Goal: Complete application form

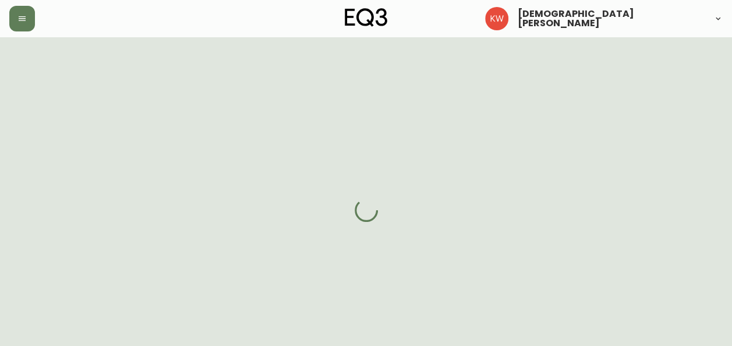
select select "CA"
select select "US"
select select "US_EN"
select select "Other"
select select "Architect"
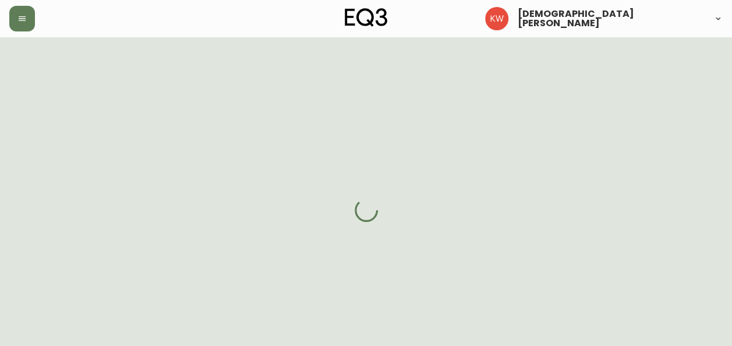
select select "true"
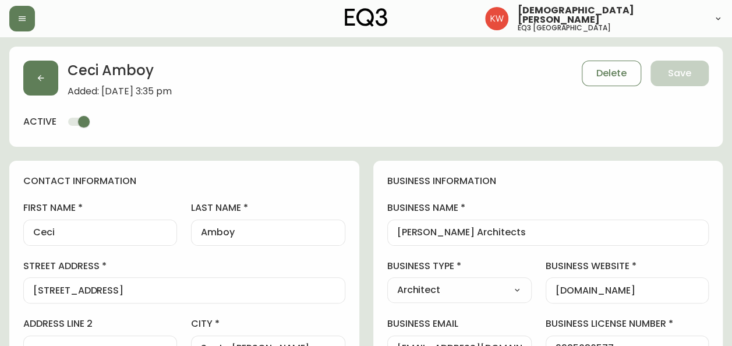
type input "EQ3 [GEOGRAPHIC_DATA]"
select select "cjw10z96m00006gs08l3o91tv"
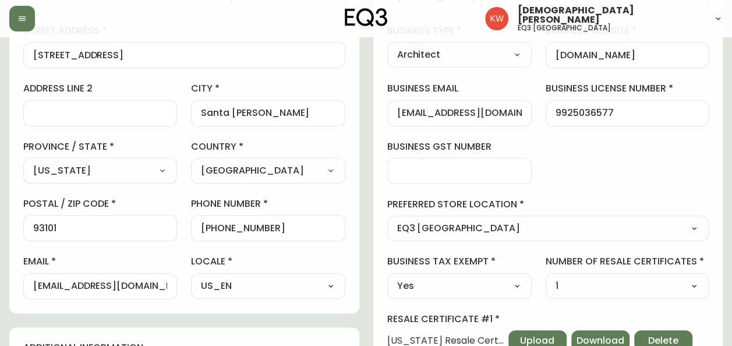
scroll to position [349, 0]
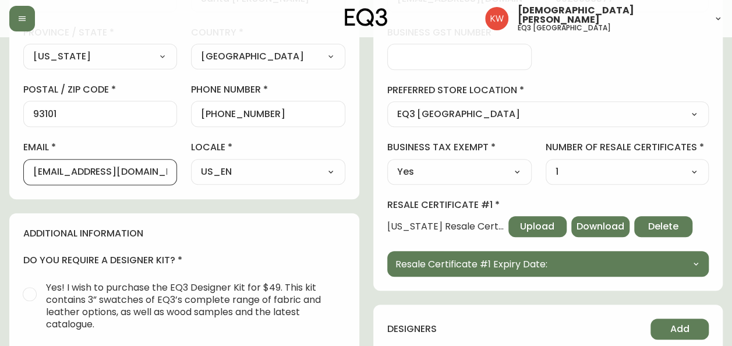
drag, startPoint x: 33, startPoint y: 171, endPoint x: 170, endPoint y: 173, distance: 137.4
click at [170, 173] on div "[EMAIL_ADDRESS][DOMAIN_NAME]" at bounding box center [100, 172] width 154 height 26
drag, startPoint x: 34, startPoint y: 170, endPoint x: 175, endPoint y: 175, distance: 140.4
click at [175, 175] on div "[EMAIL_ADDRESS][DOMAIN_NAME]" at bounding box center [100, 172] width 154 height 26
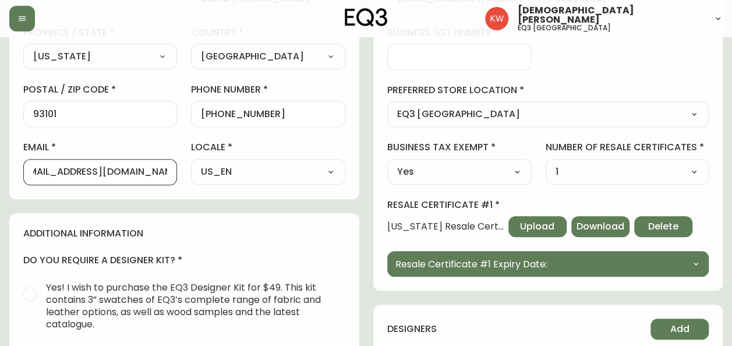
scroll to position [0, 0]
